Goal: Navigation & Orientation: Find specific page/section

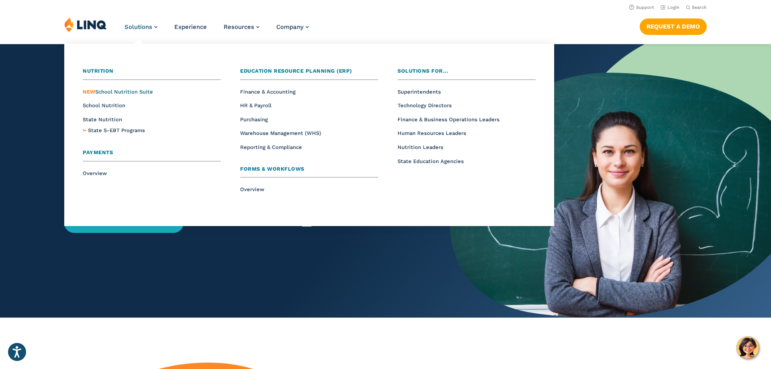
click at [118, 91] on span "NEW School Nutrition Suite" at bounding box center [118, 92] width 70 height 6
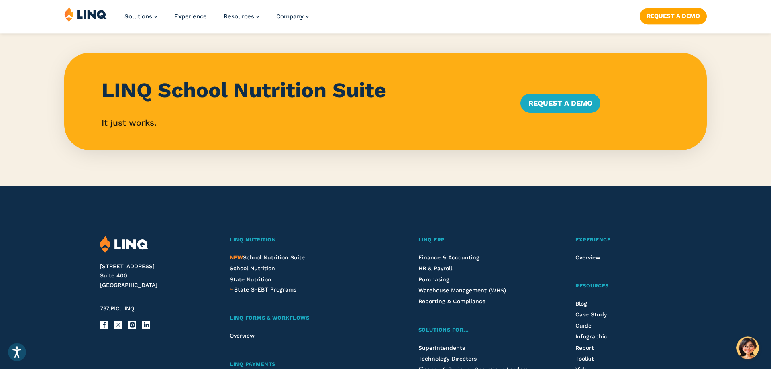
scroll to position [860, 0]
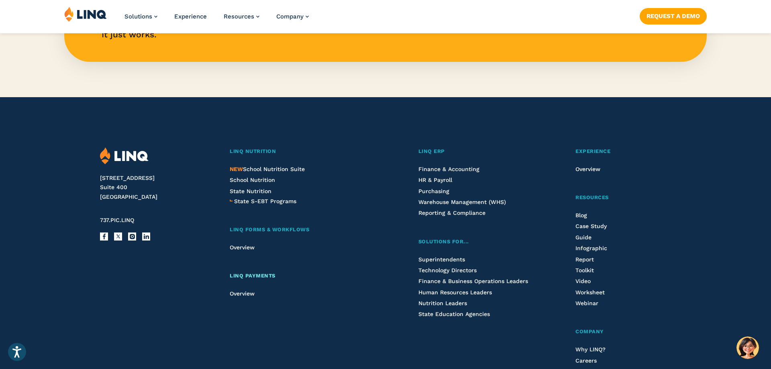
click at [244, 276] on span "LINQ Payments" at bounding box center [253, 276] width 46 height 6
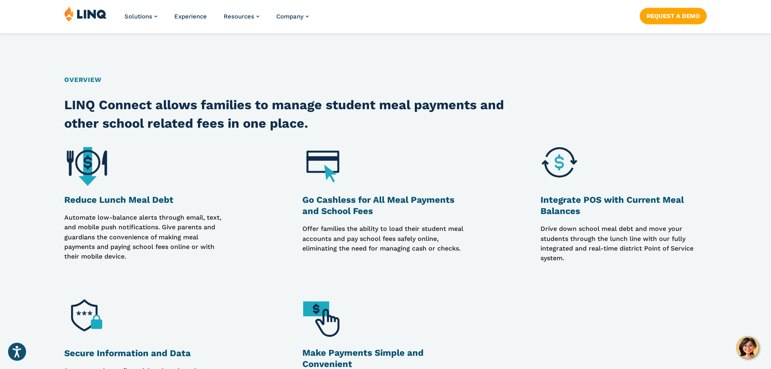
scroll to position [614, 0]
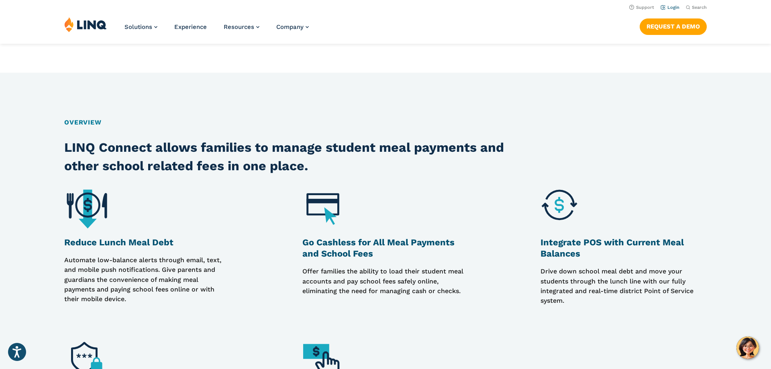
click at [673, 6] on link "Login" at bounding box center [670, 7] width 19 height 5
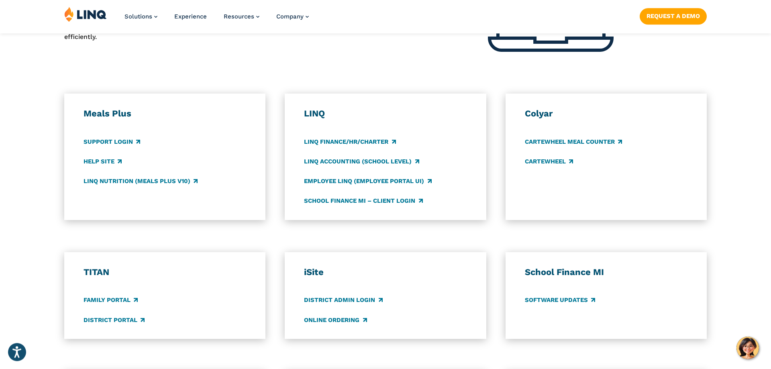
scroll to position [410, 0]
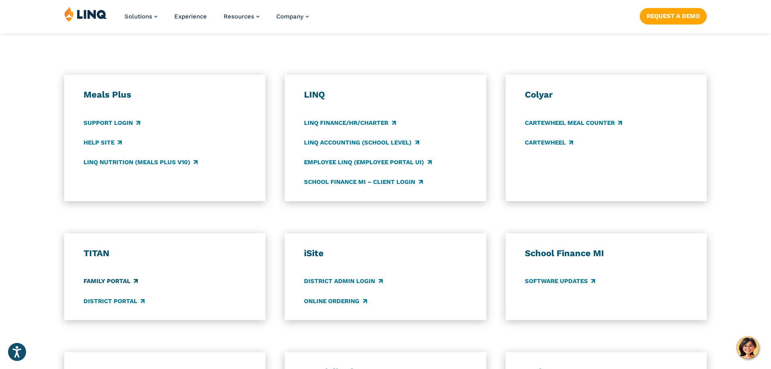
click at [108, 283] on link "Family Portal" at bounding box center [111, 281] width 54 height 9
